Goal: Information Seeking & Learning: Check status

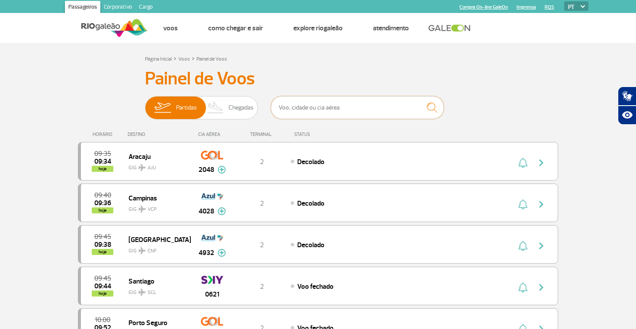
click at [331, 101] on input "text" at bounding box center [357, 107] width 173 height 23
type input "air france"
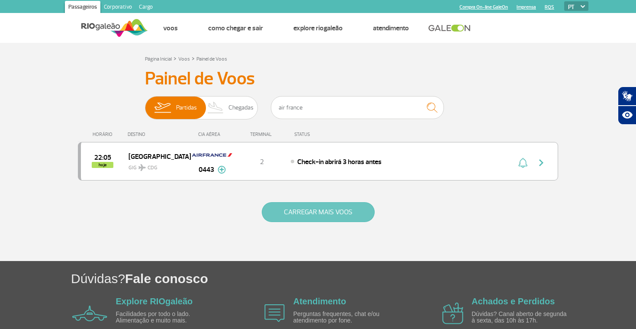
click at [324, 221] on button "CARREGAR MAIS VOOS" at bounding box center [318, 212] width 113 height 20
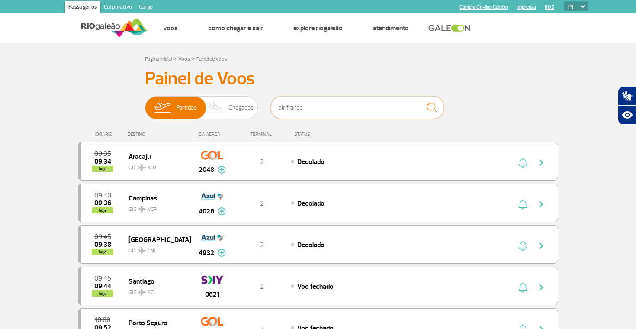
click at [369, 111] on input "air france" at bounding box center [357, 107] width 173 height 23
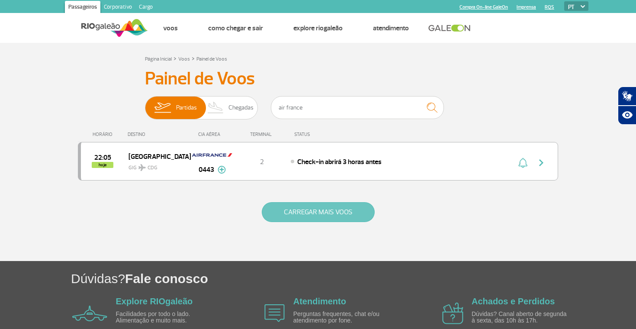
click at [326, 214] on button "CARREGAR MAIS VOOS" at bounding box center [318, 212] width 113 height 20
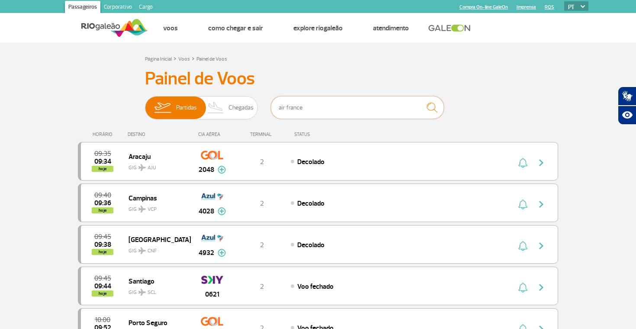
click at [323, 110] on input "air france" at bounding box center [357, 107] width 173 height 23
click at [434, 104] on img "submit" at bounding box center [432, 108] width 19 height 18
click at [430, 108] on img "submit" at bounding box center [432, 108] width 19 height 18
click at [433, 106] on img "submit" at bounding box center [432, 108] width 19 height 18
click at [345, 110] on input "air france" at bounding box center [357, 107] width 173 height 23
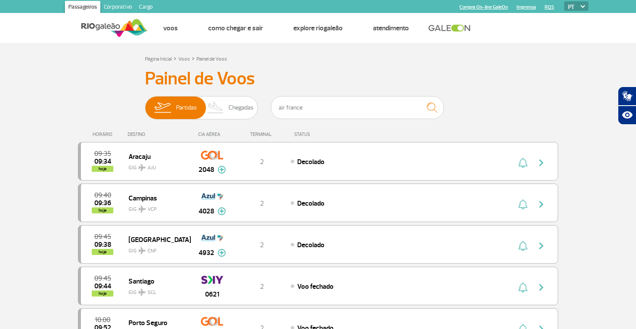
click at [429, 108] on img "submit" at bounding box center [432, 108] width 19 height 18
click at [436, 108] on img "submit" at bounding box center [432, 108] width 19 height 18
click at [434, 110] on img "submit" at bounding box center [432, 108] width 19 height 18
click at [335, 109] on input "air france" at bounding box center [357, 107] width 173 height 23
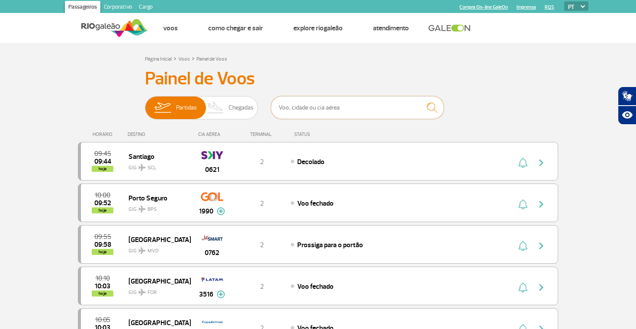
click at [356, 105] on input "text" at bounding box center [357, 107] width 173 height 23
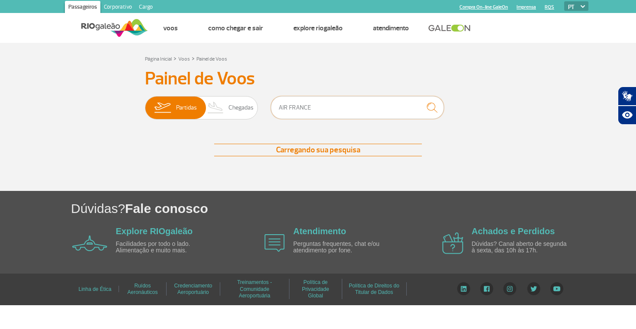
type input "AIR FRANCE"
click at [431, 106] on img "submit" at bounding box center [432, 108] width 19 height 18
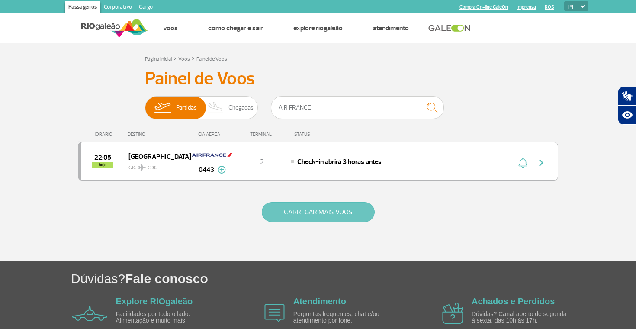
click at [290, 217] on button "CARREGAR MAIS VOOS" at bounding box center [318, 212] width 113 height 20
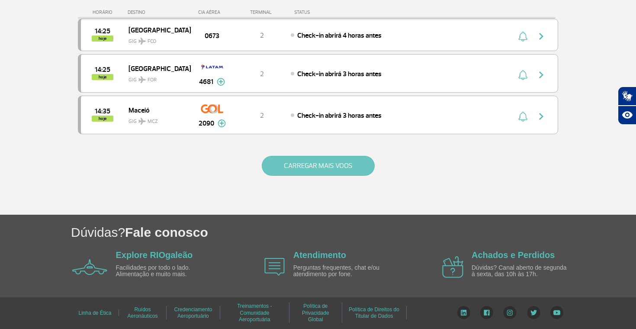
scroll to position [1669, 0]
click at [316, 175] on button "CARREGAR MAIS VOOS" at bounding box center [318, 166] width 113 height 20
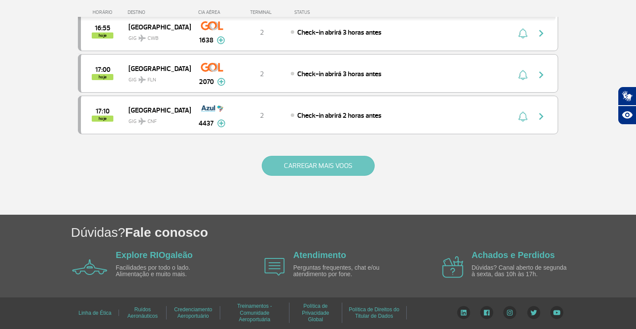
scroll to position [2500, 0]
click at [327, 163] on button "CARREGAR MAIS VOOS" at bounding box center [318, 166] width 113 height 20
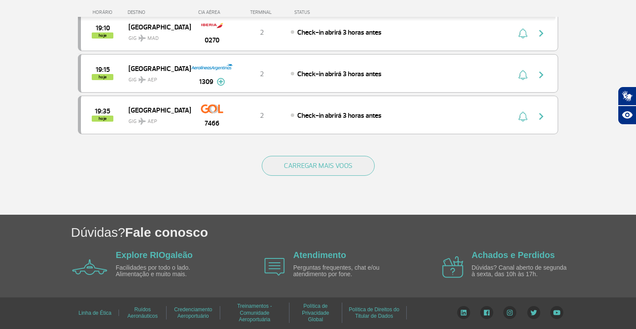
scroll to position [3331, 0]
click at [309, 165] on button "CARREGAR MAIS VOOS" at bounding box center [318, 166] width 113 height 20
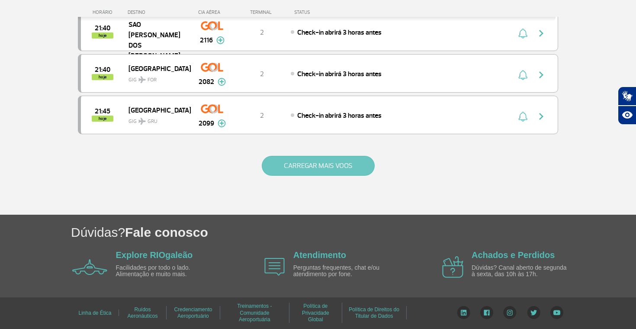
click at [322, 171] on button "CARREGAR MAIS VOOS" at bounding box center [318, 166] width 113 height 20
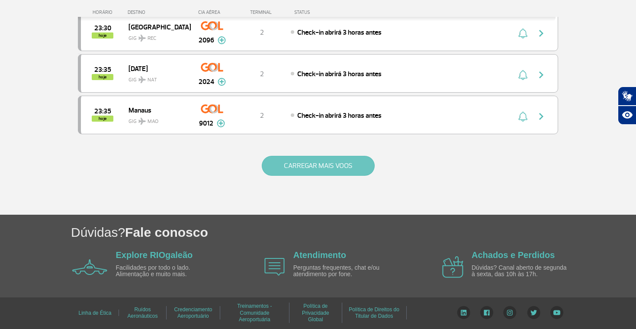
click at [319, 168] on button "CARREGAR MAIS VOOS" at bounding box center [318, 166] width 113 height 20
click at [315, 164] on button "CARREGAR MAIS VOOS" at bounding box center [318, 166] width 113 height 20
click at [325, 164] on button "CARREGAR MAIS VOOS" at bounding box center [318, 166] width 113 height 20
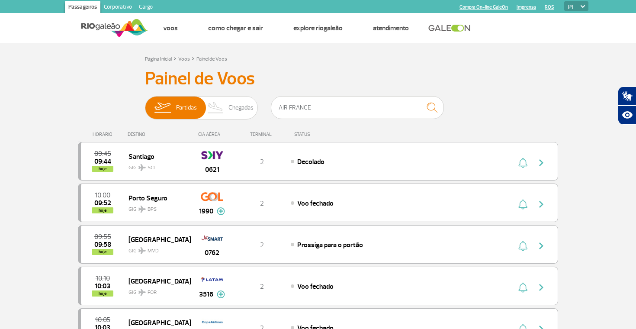
scroll to position [0, 0]
